Goal: Information Seeking & Learning: Learn about a topic

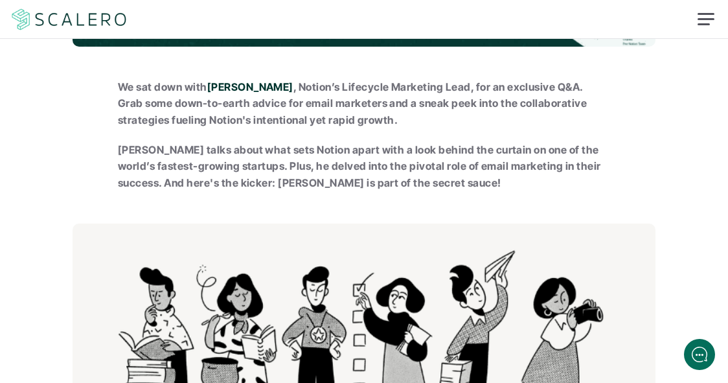
scroll to position [450, 0]
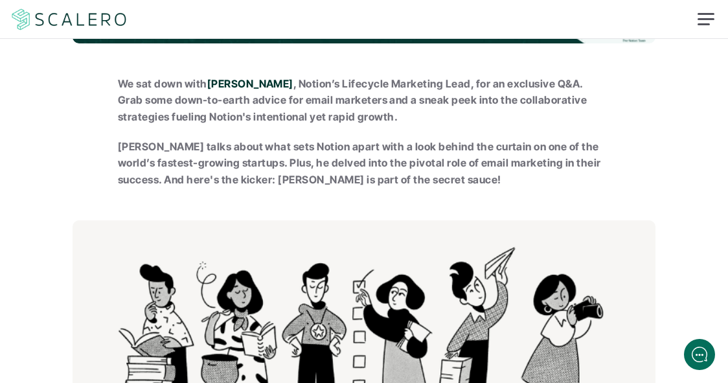
click at [349, 140] on strong "[PERSON_NAME] talks about what sets Notion apart with a look behind the curtain…" at bounding box center [360, 163] width 485 height 46
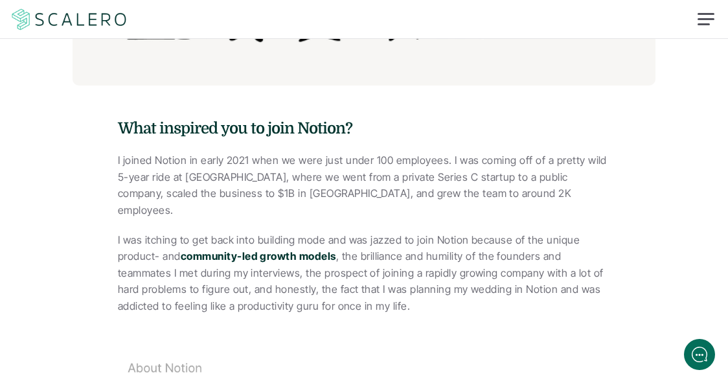
scroll to position [842, 0]
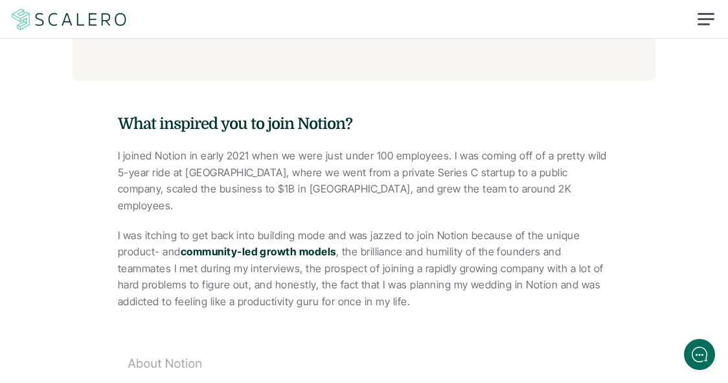
click at [357, 148] on p "I joined Notion in early 2021 when we were just under 100 employees. I was comi…" at bounding box center [364, 181] width 492 height 66
click at [354, 148] on p "I joined Notion in early 2021 when we were just under 100 employees. I was comi…" at bounding box center [364, 181] width 492 height 66
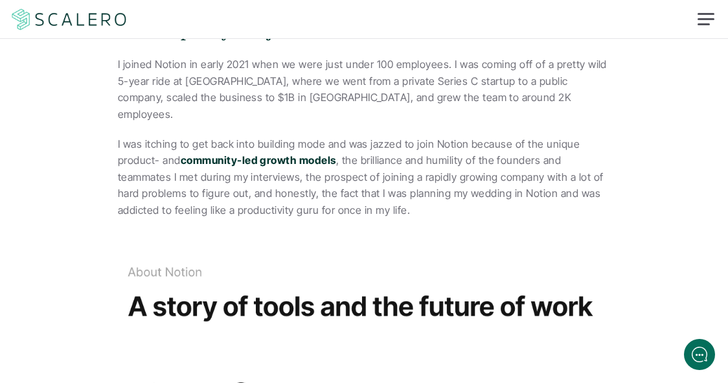
scroll to position [934, 0]
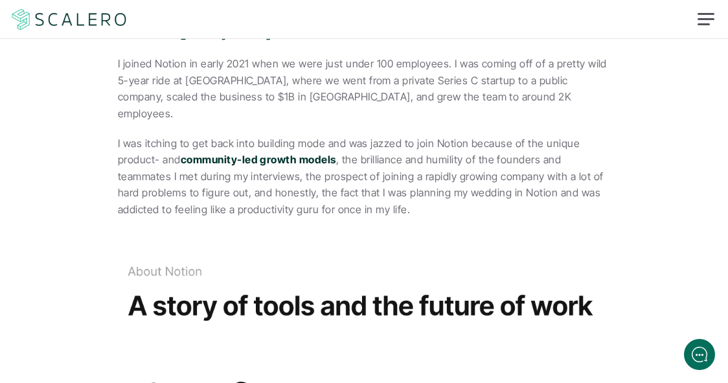
click at [343, 135] on p "I was itching to get back into building mode and was jazzed to join Notion beca…" at bounding box center [364, 176] width 492 height 83
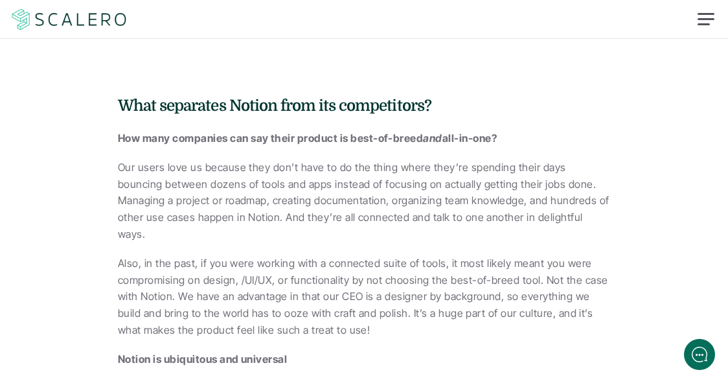
scroll to position [1377, 0]
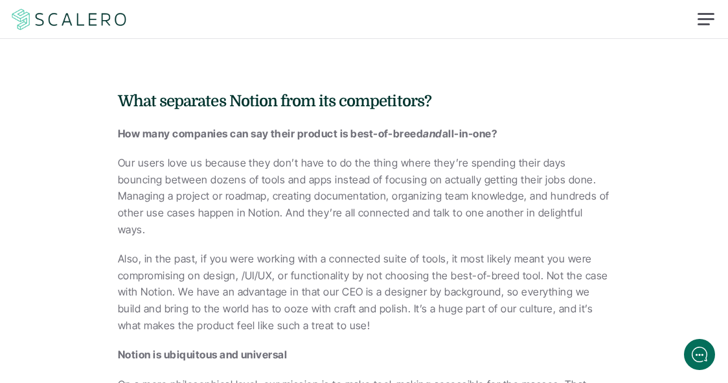
click at [347, 155] on p "Our users love us because they don’t have to do the thing where they’re spendin…" at bounding box center [364, 196] width 492 height 83
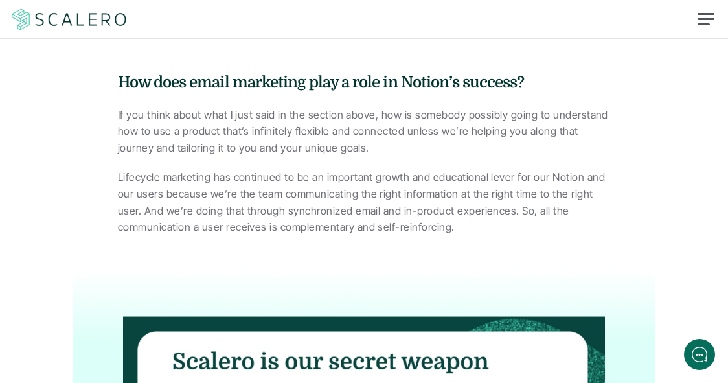
scroll to position [2190, 0]
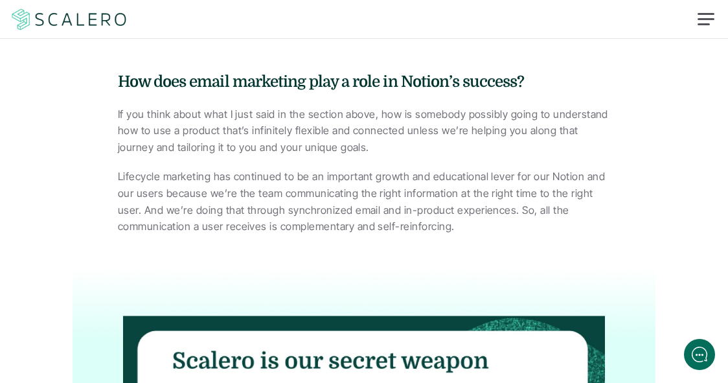
click at [318, 168] on p "Lifecycle marketing has continued to be an important growth and educational lev…" at bounding box center [364, 201] width 492 height 66
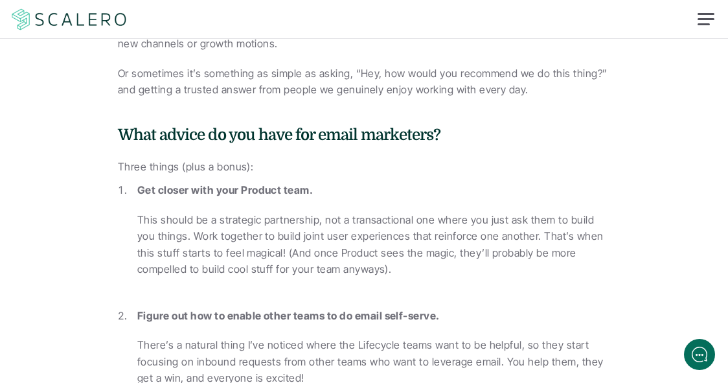
scroll to position [2885, 0]
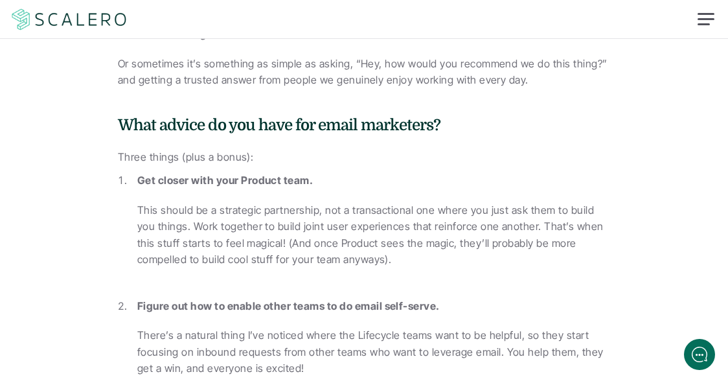
click at [341, 115] on h4 "What advice do you have for email marketers?" at bounding box center [364, 126] width 492 height 22
click at [400, 115] on h4 "What advice do you have for email marketers?" at bounding box center [364, 126] width 492 height 22
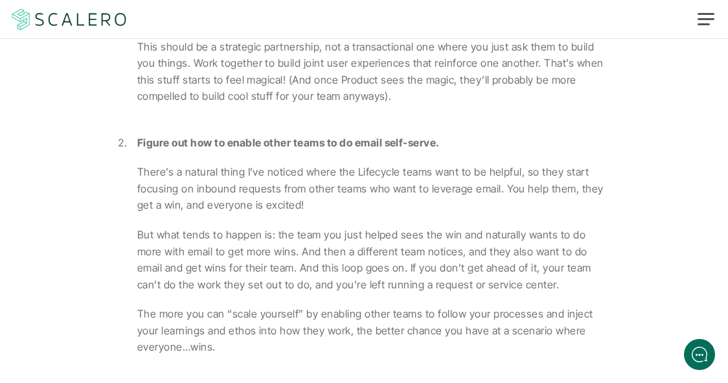
scroll to position [3050, 0]
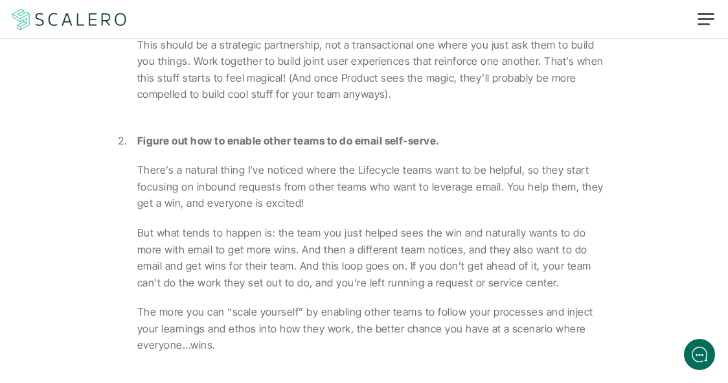
click at [339, 162] on p "There’s a natural thing I’ve noticed where the Lifecycle teams want to be helpf…" at bounding box center [373, 187] width 473 height 50
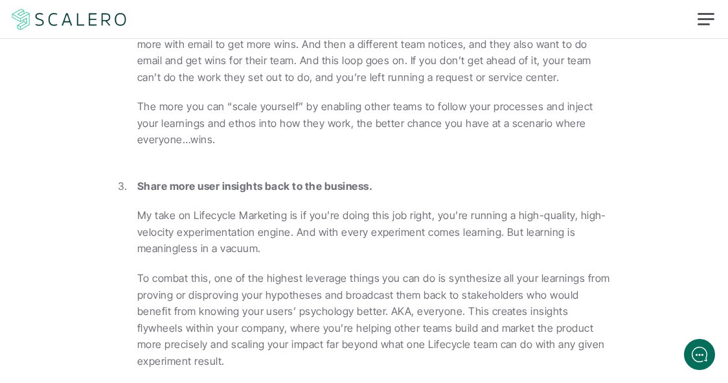
scroll to position [3257, 0]
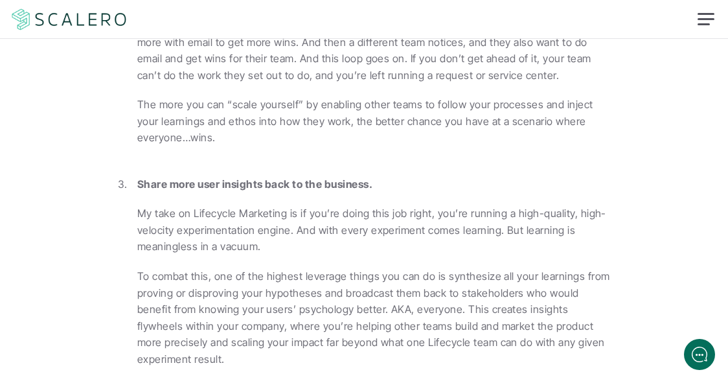
click at [347, 178] on strong "Share more user insights back to the business." at bounding box center [254, 184] width 235 height 13
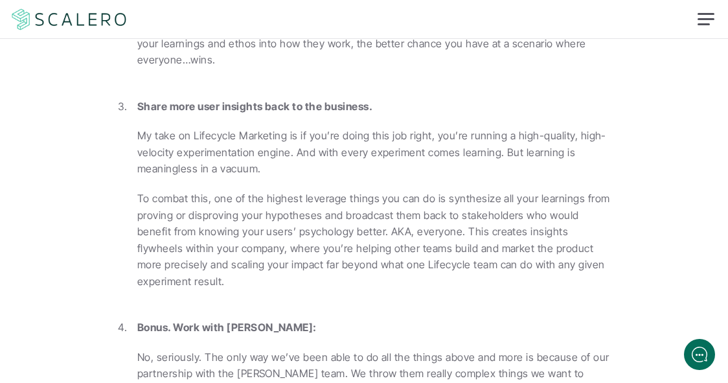
scroll to position [3334, 0]
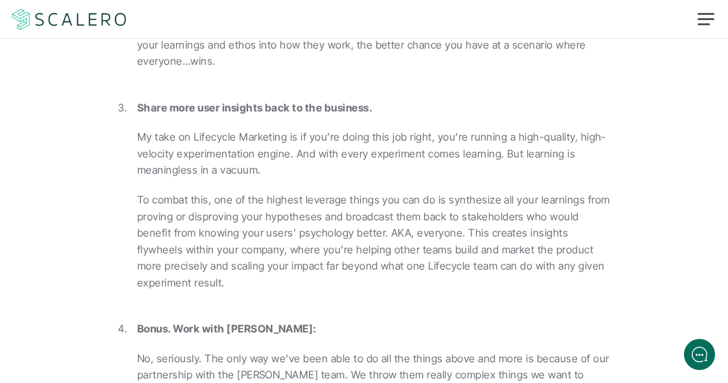
click at [358, 120] on li "Share more user insights back to the business. My take on Lifecycle Marketing i…" at bounding box center [373, 211] width 473 height 222
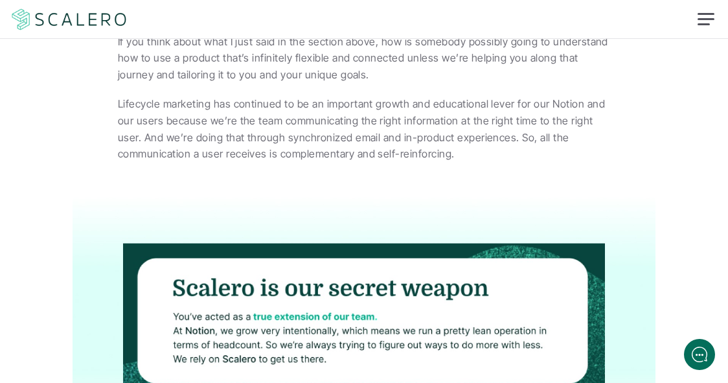
scroll to position [2003, 0]
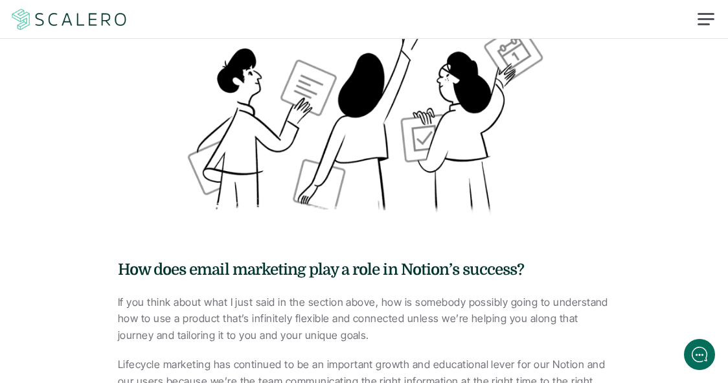
click at [46, 18] on img at bounding box center [69, 19] width 119 height 25
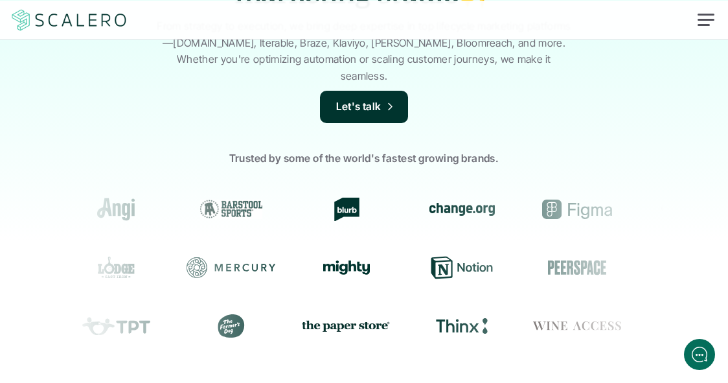
scroll to position [149, 0]
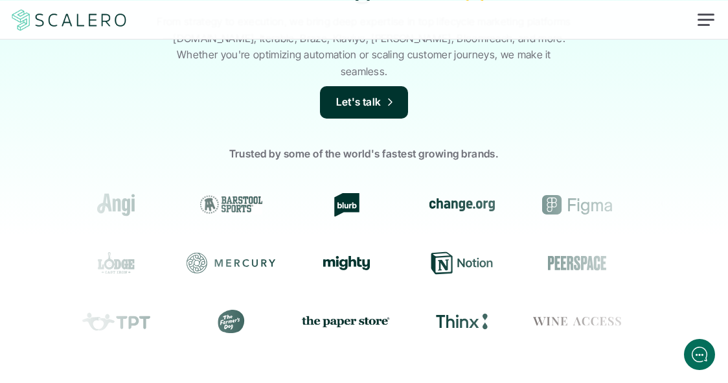
click at [409, 253] on icon at bounding box center [453, 262] width 89 height 23
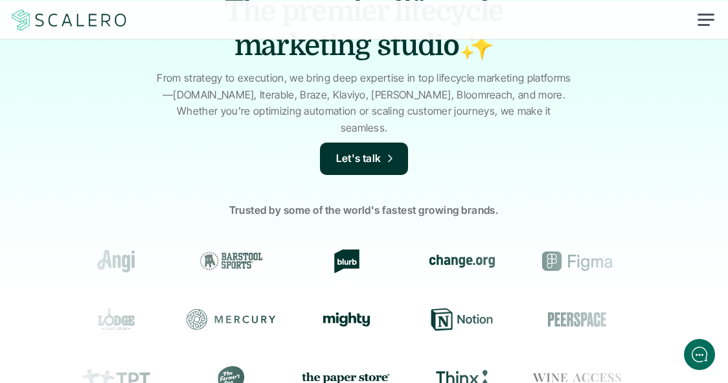
scroll to position [0, 0]
